Goal: Information Seeking & Learning: Learn about a topic

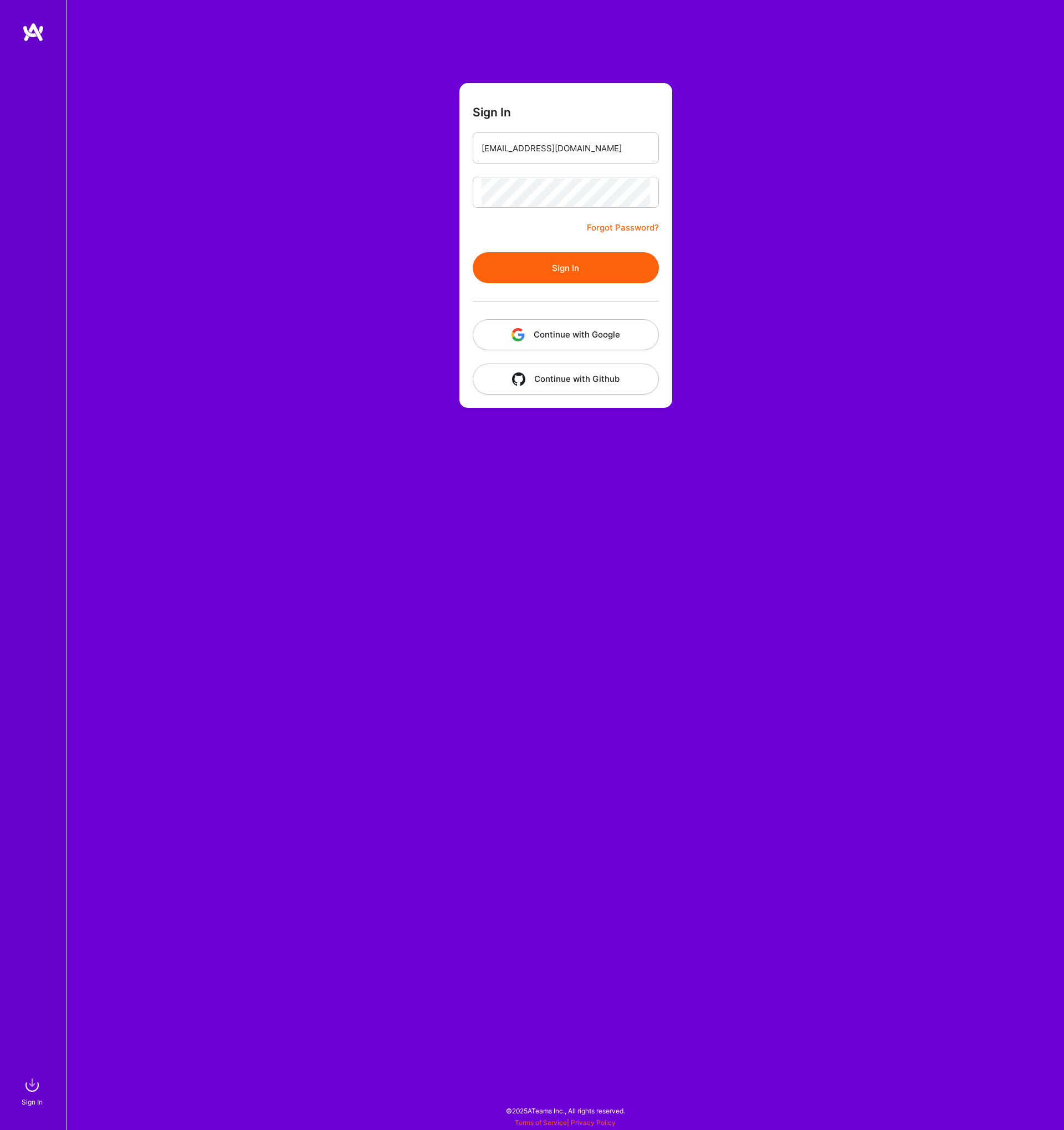
click at [562, 277] on button "Sign In" at bounding box center [566, 267] width 186 height 31
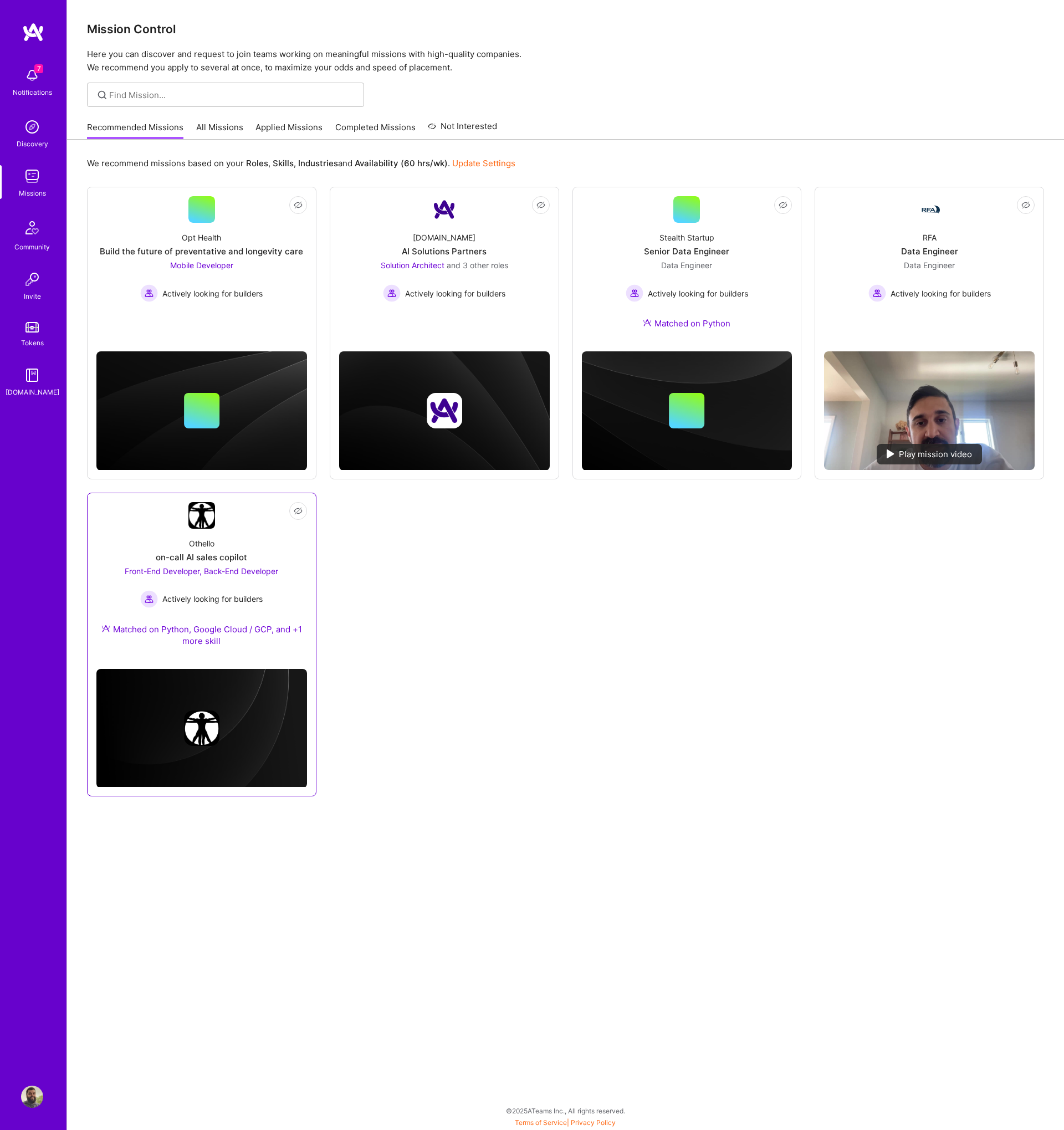
click at [194, 570] on span "Front-End Developer, Back-End Developer" at bounding box center [201, 571] width 154 height 9
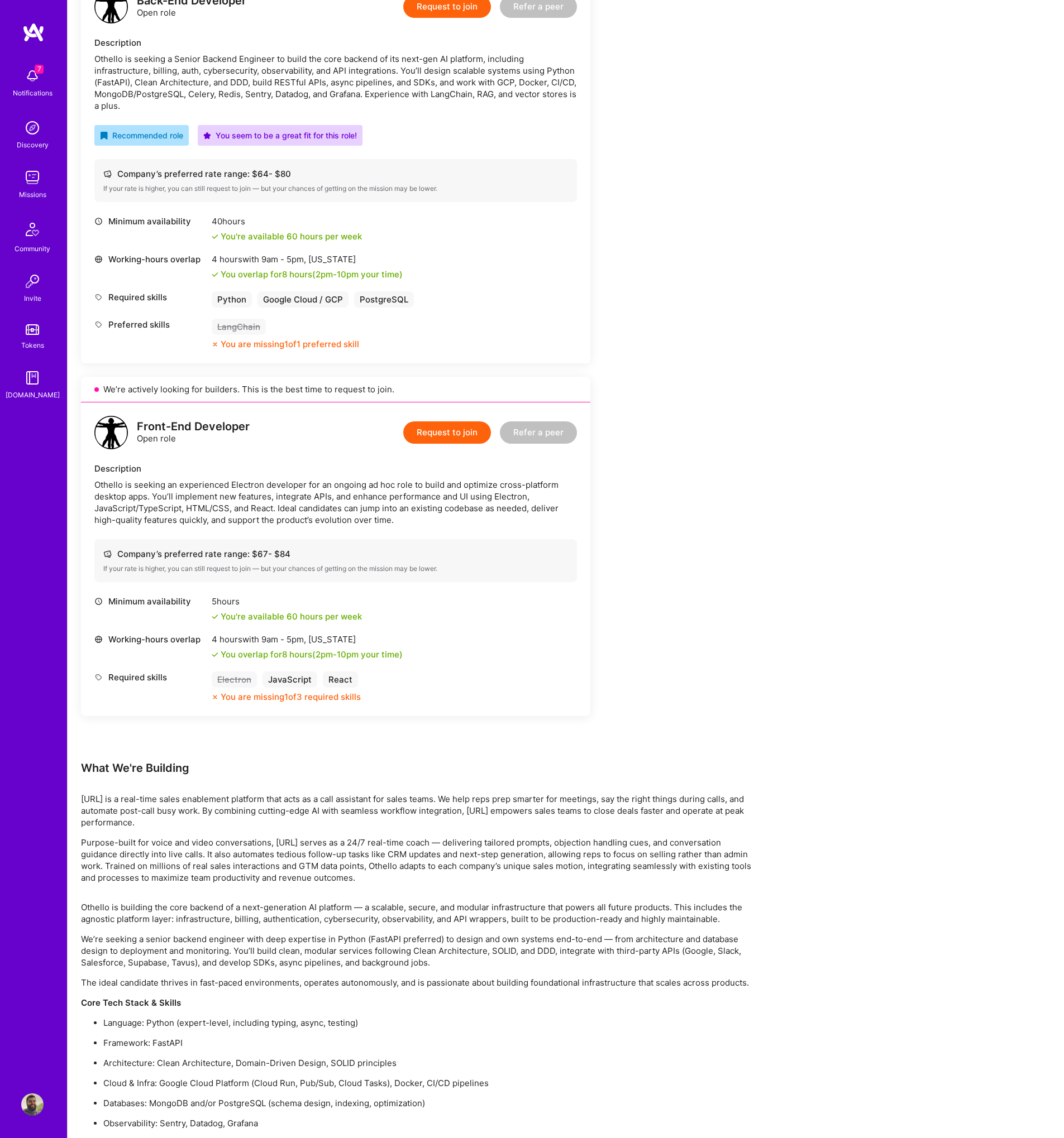
scroll to position [314, 0]
